Goal: Task Accomplishment & Management: Manage account settings

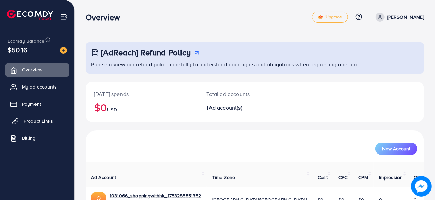
click at [43, 119] on span "Product Links" at bounding box center [38, 120] width 29 height 7
click at [32, 85] on span "My ad accounts" at bounding box center [41, 86] width 35 height 7
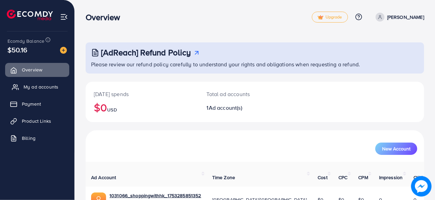
click at [32, 85] on span "My ad accounts" at bounding box center [41, 86] width 35 height 7
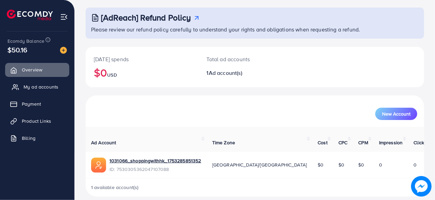
click at [29, 86] on span "My ad accounts" at bounding box center [41, 86] width 35 height 7
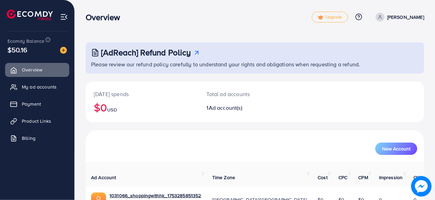
scroll to position [0, 0]
click at [34, 85] on span "My ad accounts" at bounding box center [41, 86] width 35 height 7
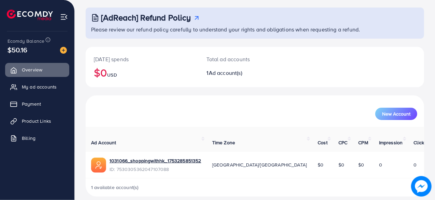
scroll to position [0, 0]
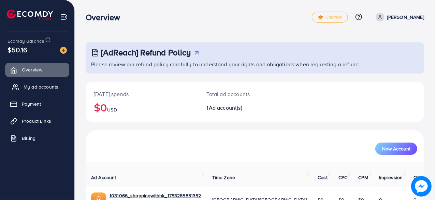
click at [37, 82] on link "My ad accounts" at bounding box center [37, 87] width 64 height 14
click at [44, 82] on link "My ad accounts" at bounding box center [37, 87] width 64 height 14
click at [40, 86] on span "My ad accounts" at bounding box center [41, 86] width 35 height 7
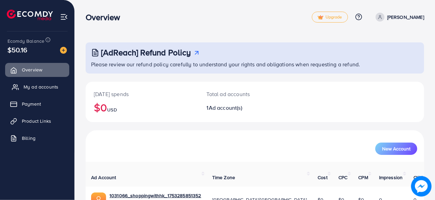
click at [40, 86] on span "My ad accounts" at bounding box center [41, 86] width 35 height 7
drag, startPoint x: 40, startPoint y: 86, endPoint x: 170, endPoint y: 121, distance: 134.7
click at [170, 121] on div "Overview Upgrade Help Center Contact Support Plans and Pricing Term and policy …" at bounding box center [217, 121] width 435 height 242
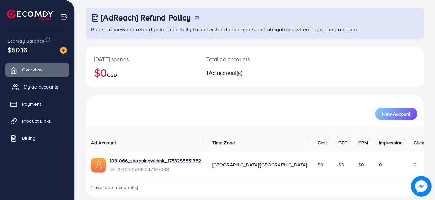
click at [47, 88] on span "My ad accounts" at bounding box center [41, 86] width 35 height 7
click at [34, 84] on span "My ad accounts" at bounding box center [41, 86] width 35 height 7
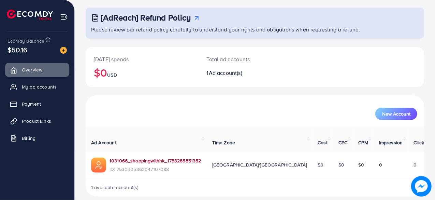
click at [136, 157] on link "1031066_shoppingwithhk_1753285851352" at bounding box center [156, 160] width 92 height 7
click at [48, 83] on span "My ad accounts" at bounding box center [41, 86] width 35 height 7
click at [41, 85] on span "My ad accounts" at bounding box center [41, 86] width 35 height 7
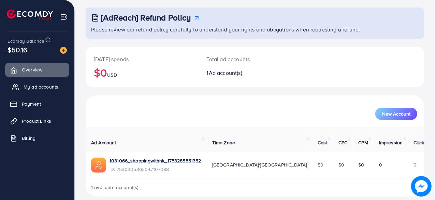
click at [41, 85] on span "My ad accounts" at bounding box center [41, 86] width 35 height 7
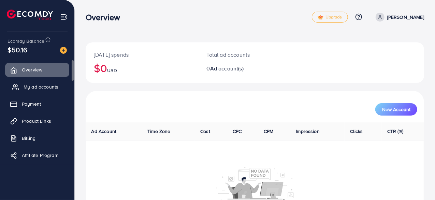
click at [44, 88] on span "My ad accounts" at bounding box center [41, 86] width 35 height 7
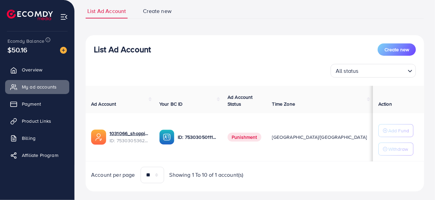
scroll to position [48, 0]
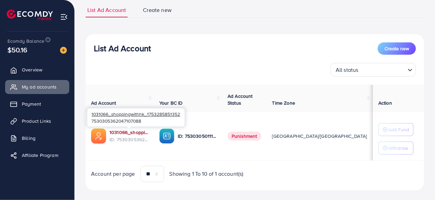
click at [130, 133] on link "1031066_shoppingwithhk_1753285851352" at bounding box center [129, 132] width 39 height 7
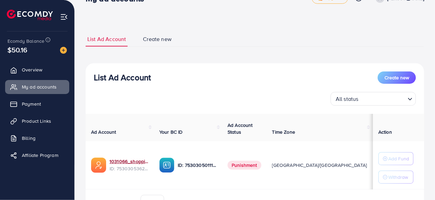
scroll to position [19, 0]
